Goal: Task Accomplishment & Management: Manage account settings

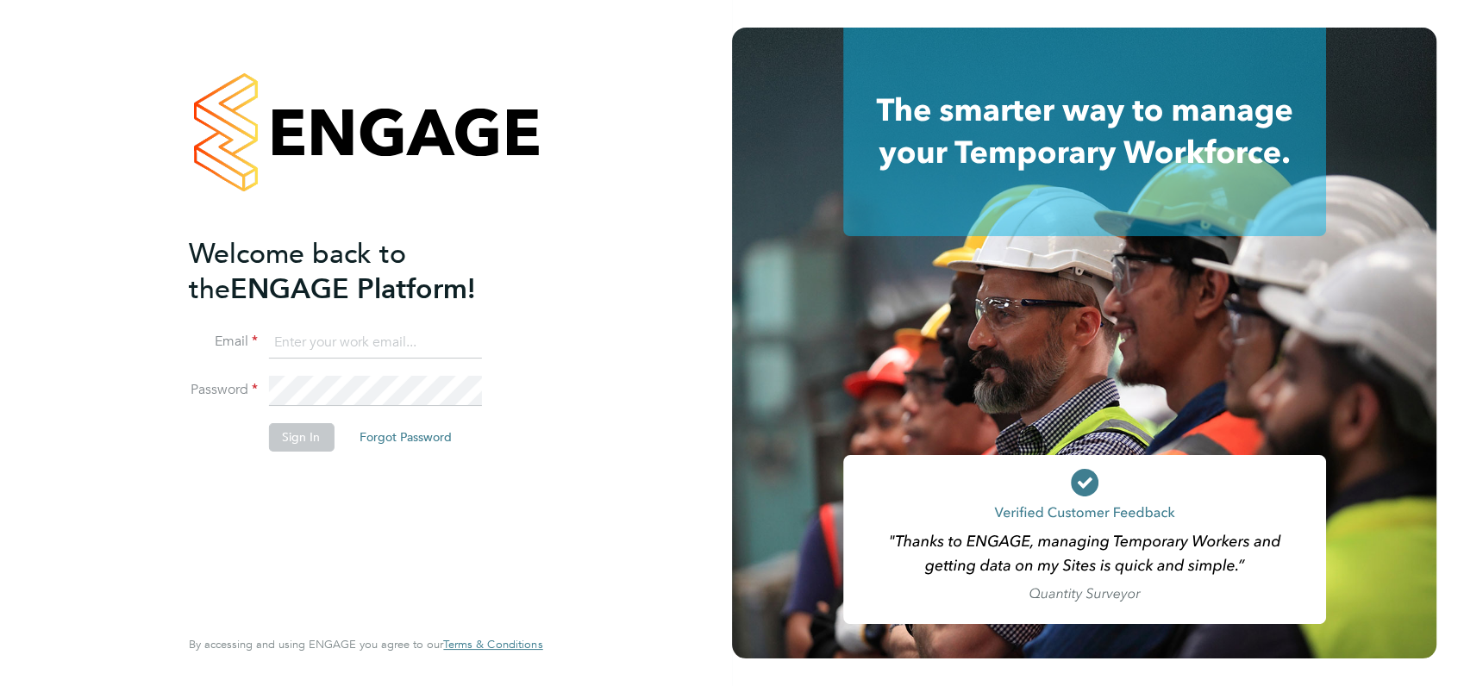
type input "[PERSON_NAME][EMAIL_ADDRESS][DOMAIN_NAME]"
drag, startPoint x: 523, startPoint y: 485, endPoint x: 300, endPoint y: 435, distance: 229.1
click at [300, 435] on div "Welcome back to the ENGAGE Platform! Email [PERSON_NAME][EMAIL_ADDRESS][DOMAIN_…" at bounding box center [357, 429] width 336 height 386
click at [300, 435] on button "Sign In" at bounding box center [301, 437] width 66 height 28
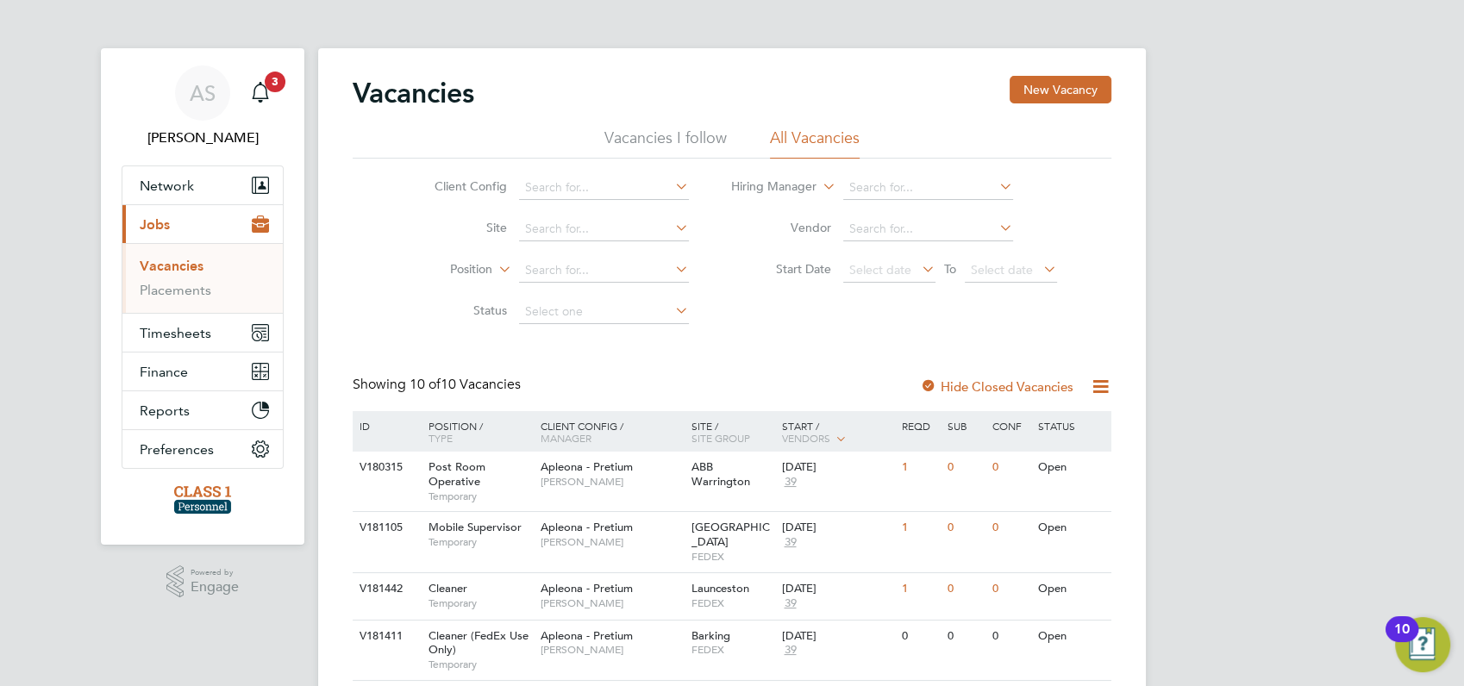
click at [1224, 376] on div "AS [PERSON_NAME] Notifications 3 Applications: Network Businesses Sites Workers…" at bounding box center [732, 632] width 1464 height 1265
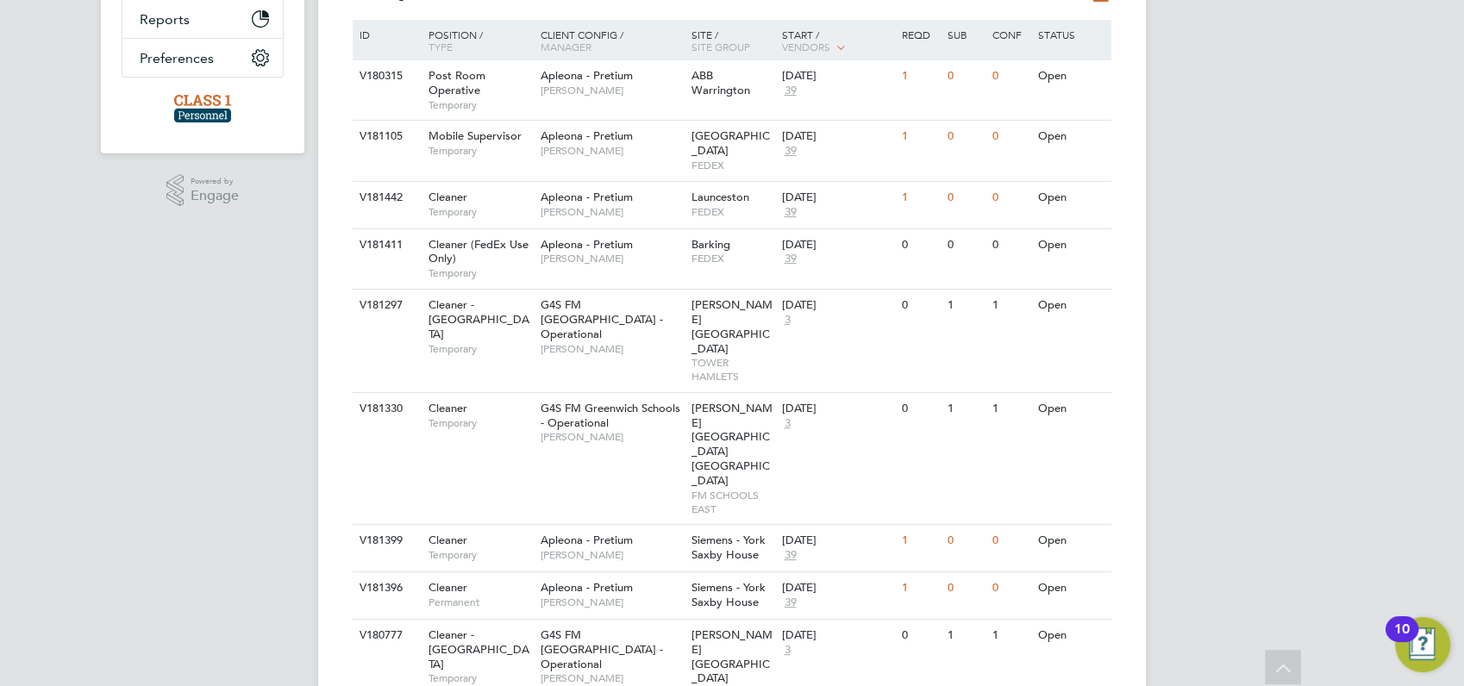
scroll to position [353, 0]
